Goal: Check status: Check status

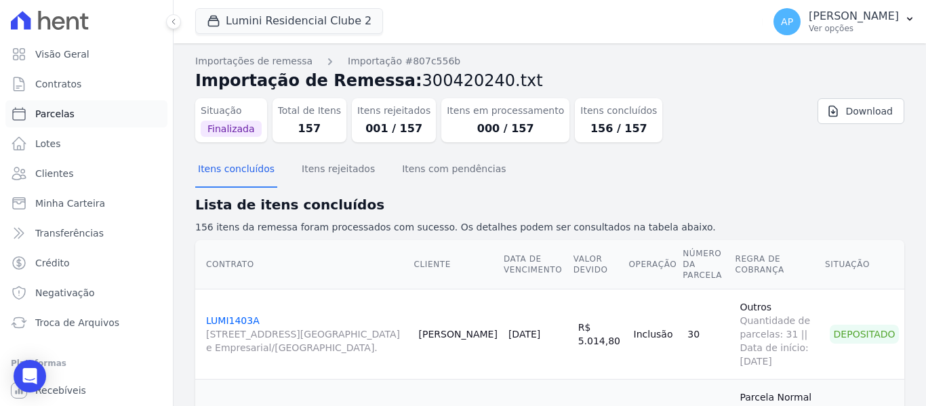
click at [119, 114] on link "Parcelas" at bounding box center [86, 113] width 162 height 27
select select
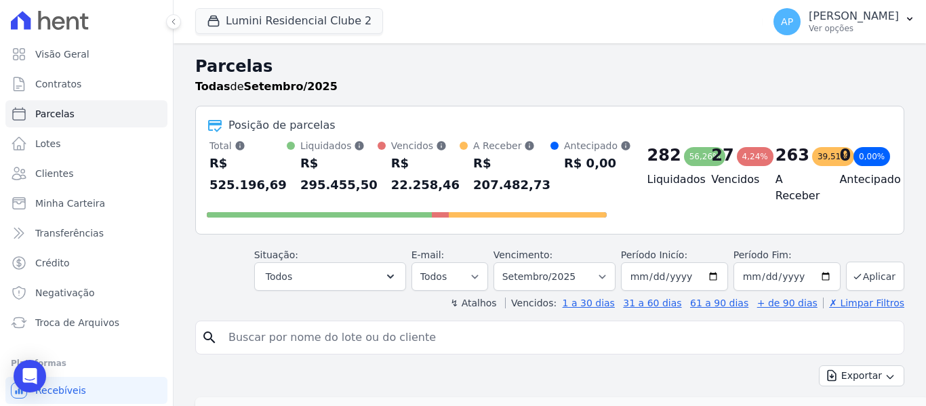
click at [327, 335] on input "search" at bounding box center [559, 337] width 678 height 27
type input "502C"
select select
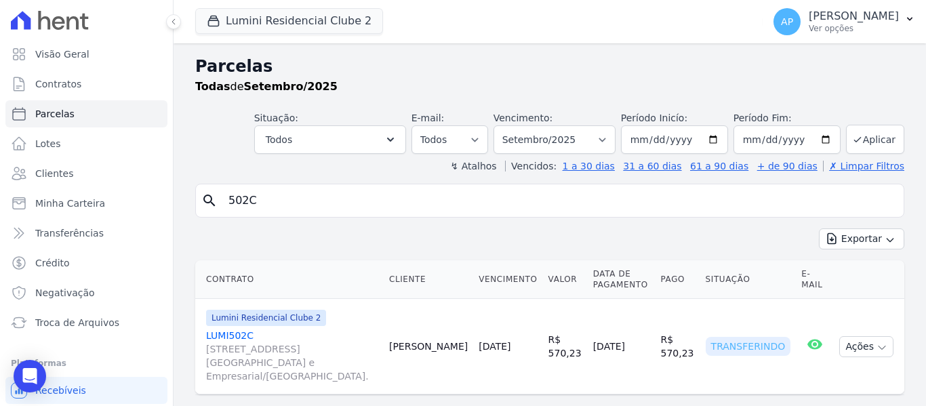
click at [232, 335] on link "LUMI502C [STREET_ADDRESS][GEOGRAPHIC_DATA] e Empresarial/[GEOGRAPHIC_DATA]." at bounding box center [292, 356] width 172 height 54
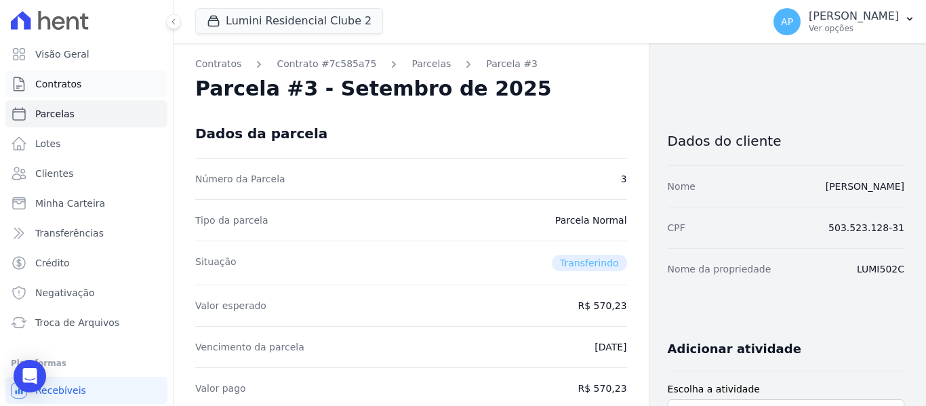
click at [81, 83] on link "Contratos" at bounding box center [86, 83] width 162 height 27
